Goal: Task Accomplishment & Management: Complete application form

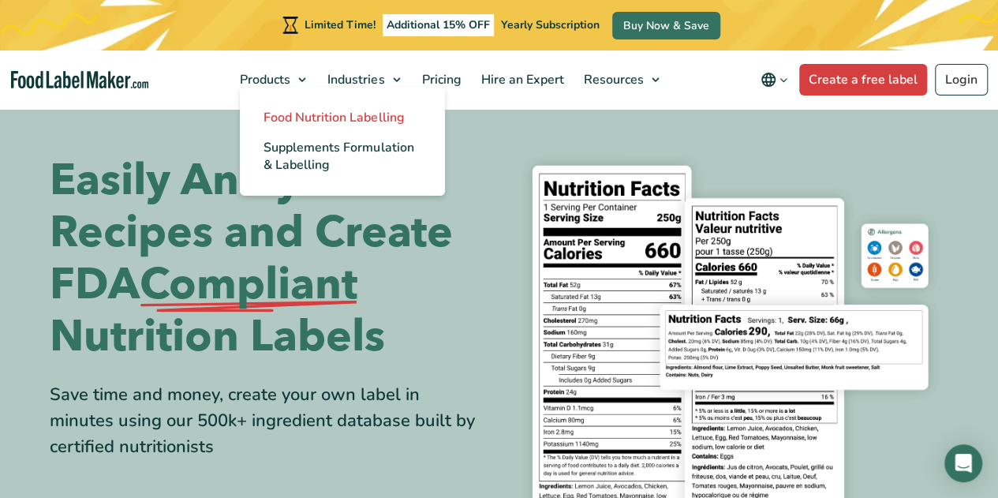
click at [318, 107] on link "Food Nutrition Labelling" at bounding box center [342, 118] width 205 height 30
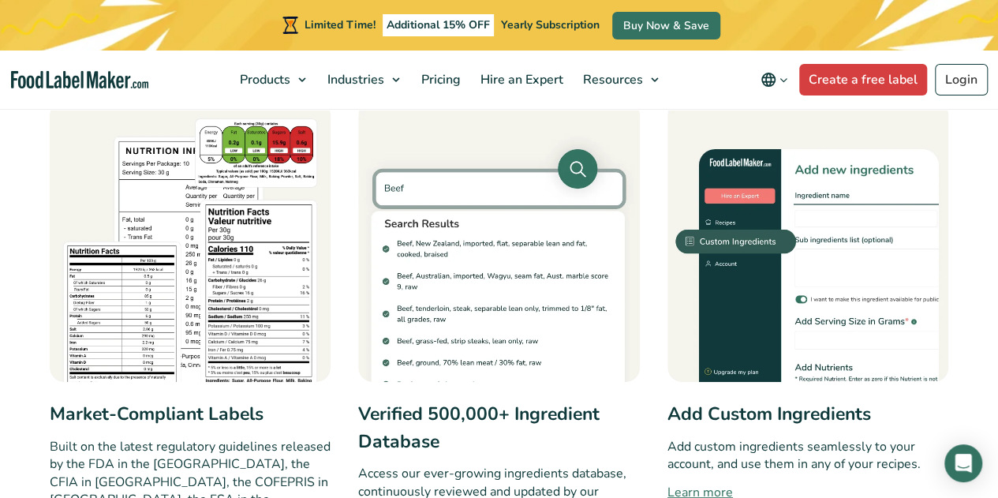
scroll to position [772, 0]
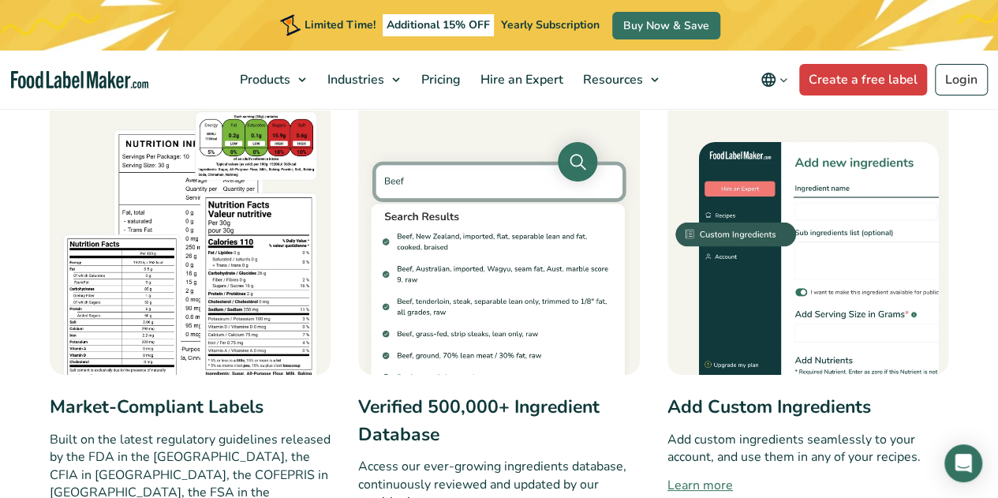
click at [490, 315] on img at bounding box center [499, 235] width 282 height 282
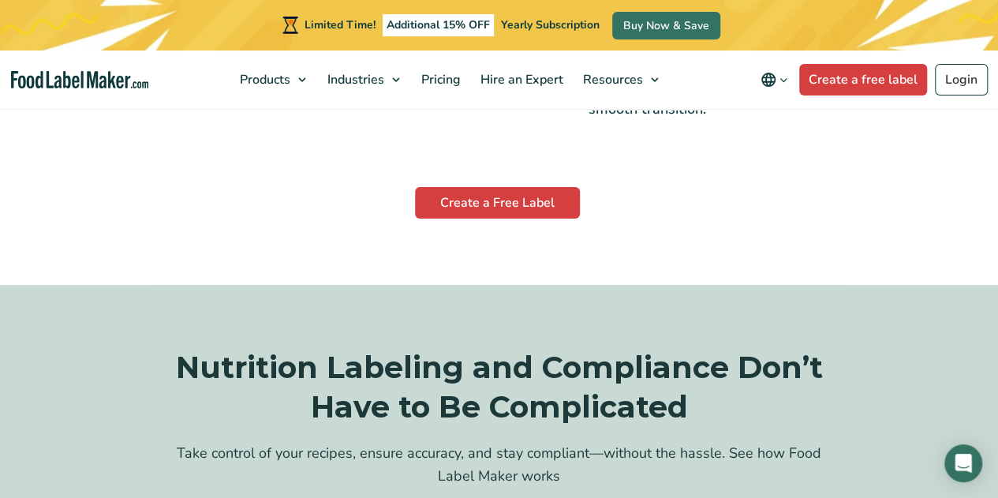
scroll to position [2819, 0]
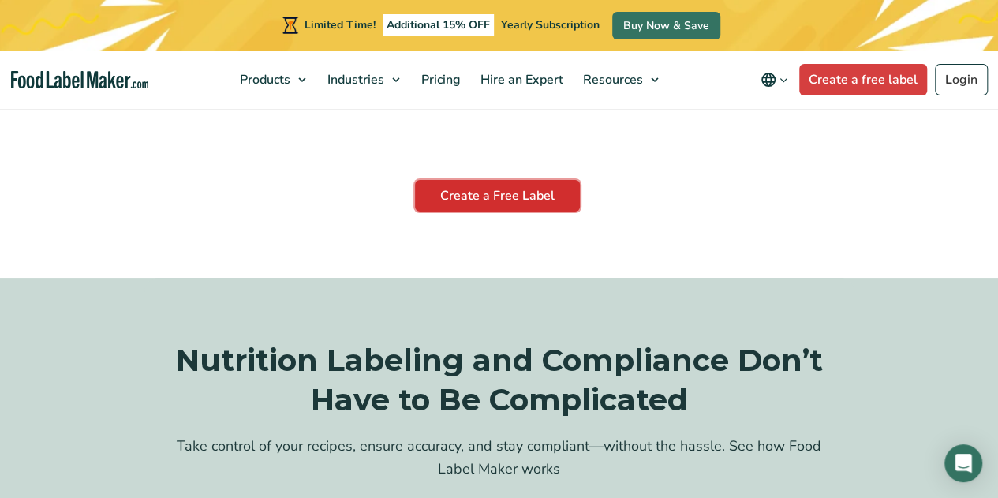
click at [511, 180] on link "Create a Free Label" at bounding box center [497, 196] width 165 height 32
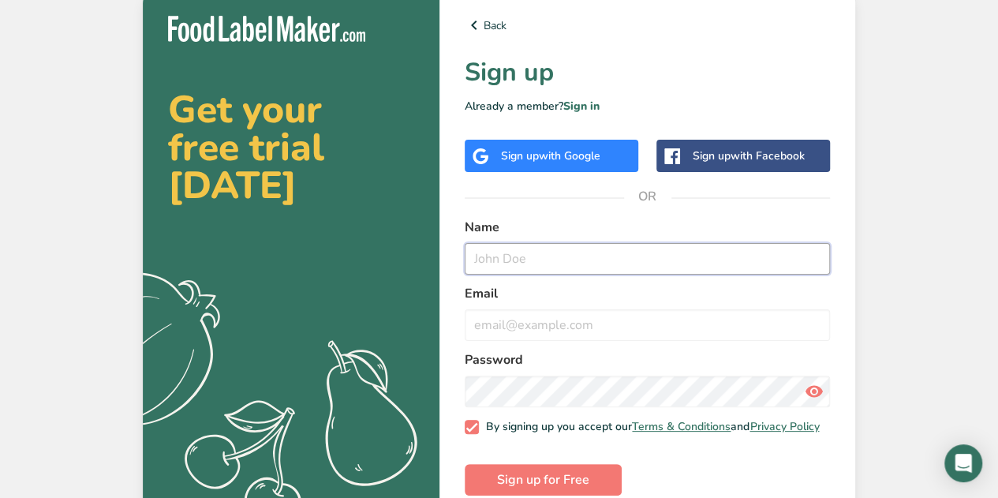
click at [552, 260] on input "text" at bounding box center [647, 259] width 365 height 32
type input "[PERSON_NAME][EMAIL_ADDRESS][PERSON_NAME][DOMAIN_NAME]"
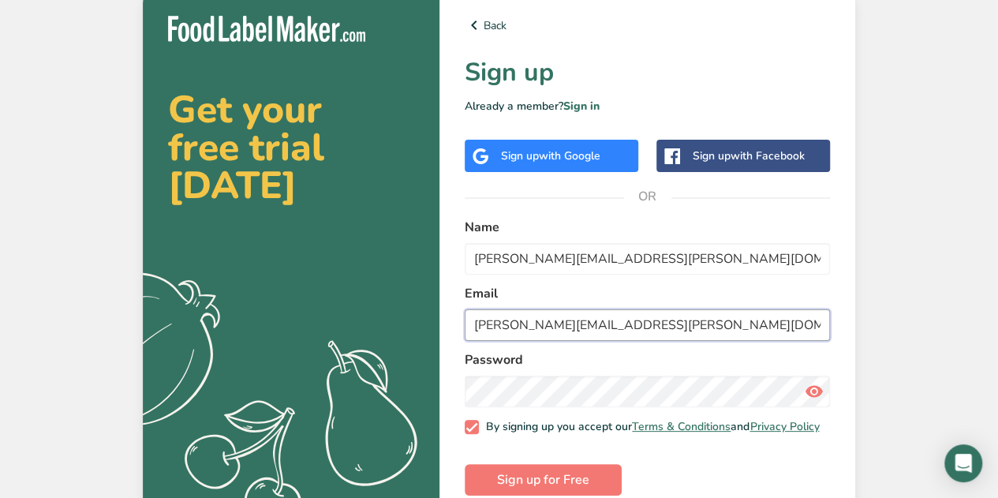
type input "[PERSON_NAME][EMAIL_ADDRESS][PERSON_NAME][DOMAIN_NAME]"
click at [598, 482] on button "Sign up for Free" at bounding box center [543, 480] width 157 height 32
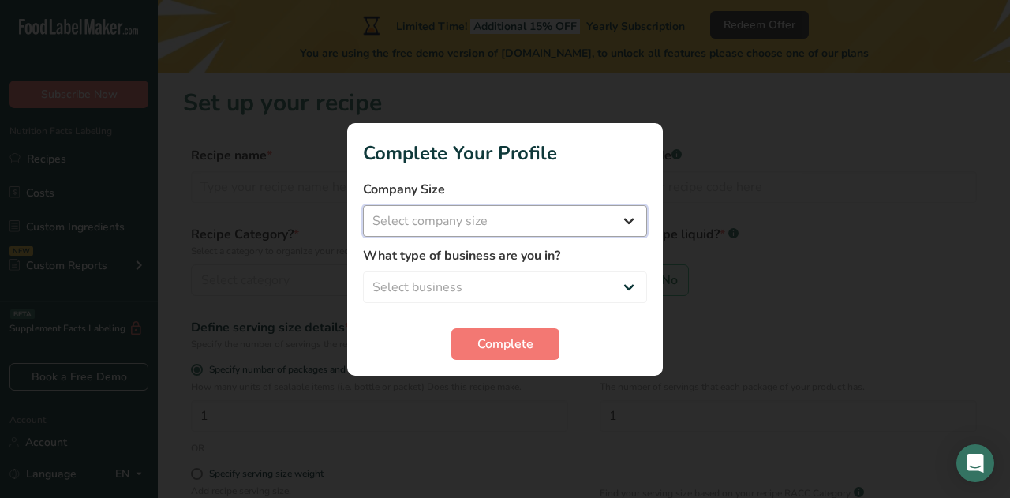
click at [557, 212] on select "Select company size Fewer than 10 Employees 10 to 50 Employees 51 to 500 Employ…" at bounding box center [505, 221] width 284 height 32
select select "1"
click at [363, 205] on select "Select company size Fewer than 10 Employees 10 to 50 Employees 51 to 500 Employ…" at bounding box center [505, 221] width 284 height 32
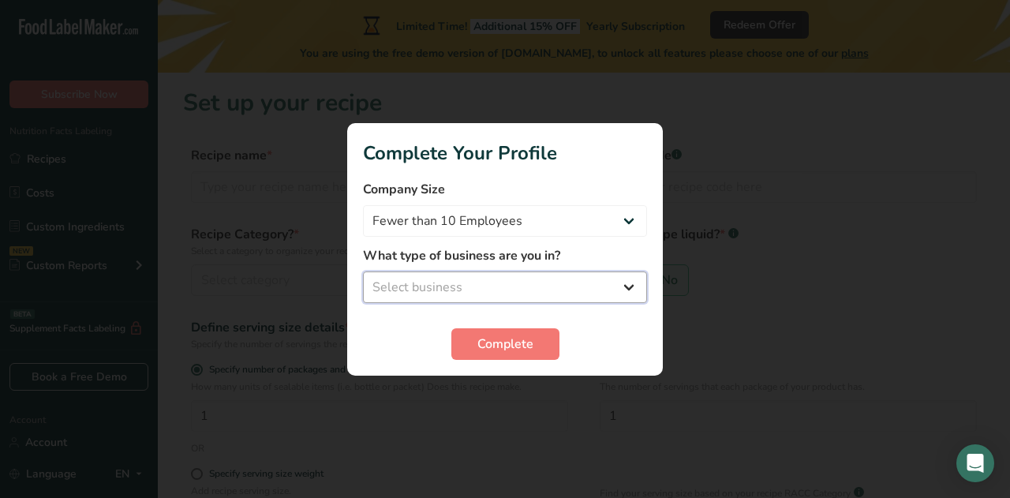
click at [519, 283] on select "Select business Packaged Food Manufacturer Restaurant & Cafe Bakery Meal Plans …" at bounding box center [505, 287] width 284 height 32
select select "5"
click at [363, 271] on select "Select business Packaged Food Manufacturer Restaurant & Cafe Bakery Meal Plans …" at bounding box center [505, 287] width 284 height 32
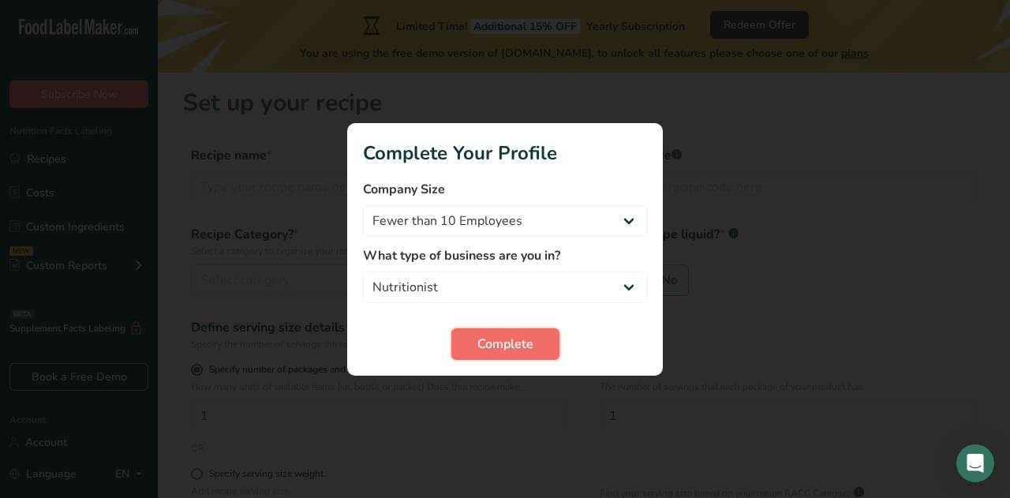
click at [492, 346] on span "Complete" at bounding box center [505, 344] width 56 height 19
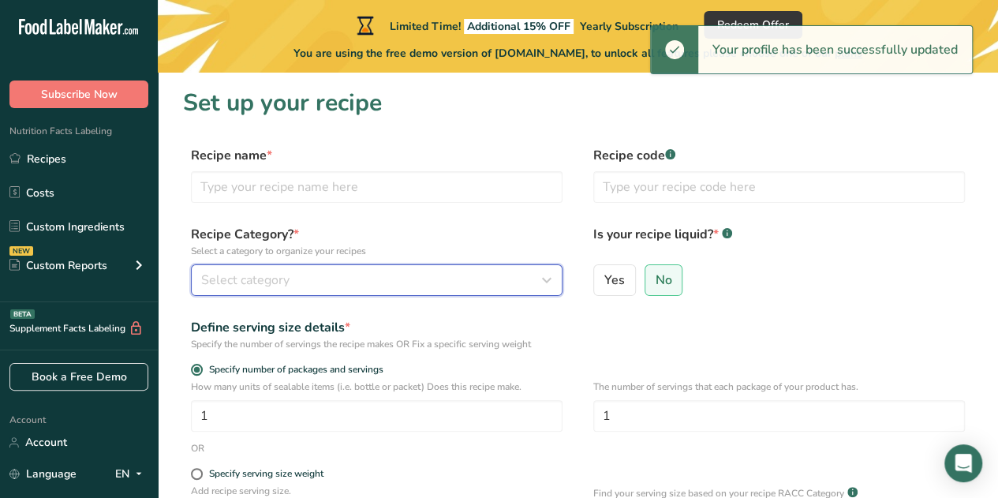
click at [398, 290] on button "Select category" at bounding box center [377, 280] width 372 height 32
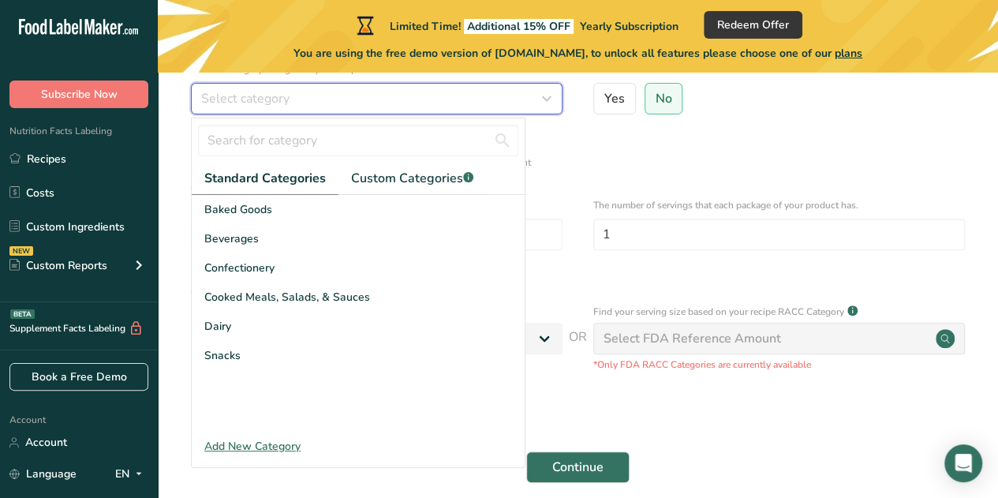
scroll to position [175, 0]
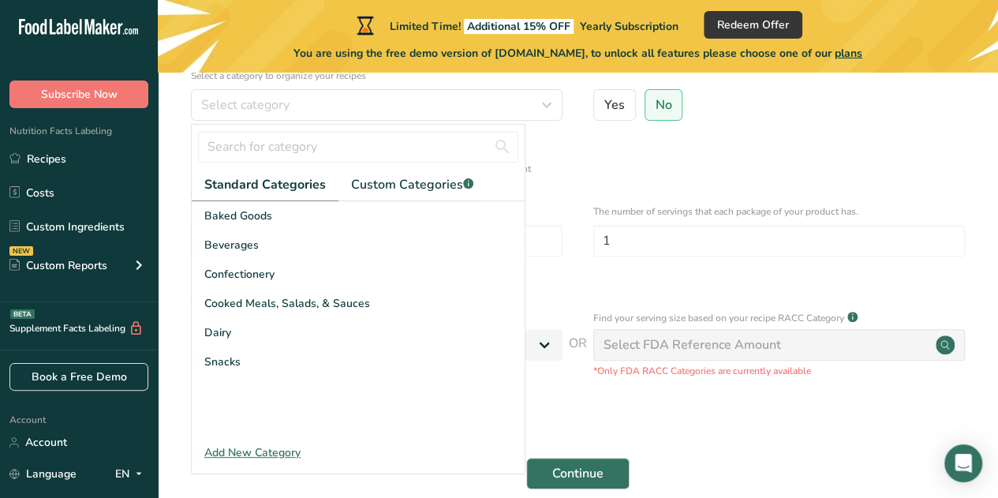
click at [810, 137] on form "Recipe name * Recipe code .a-a{fill:#347362;}.b-a{fill:#fff;} Recipe Category? …" at bounding box center [578, 235] width 790 height 528
